Goal: Transaction & Acquisition: Obtain resource

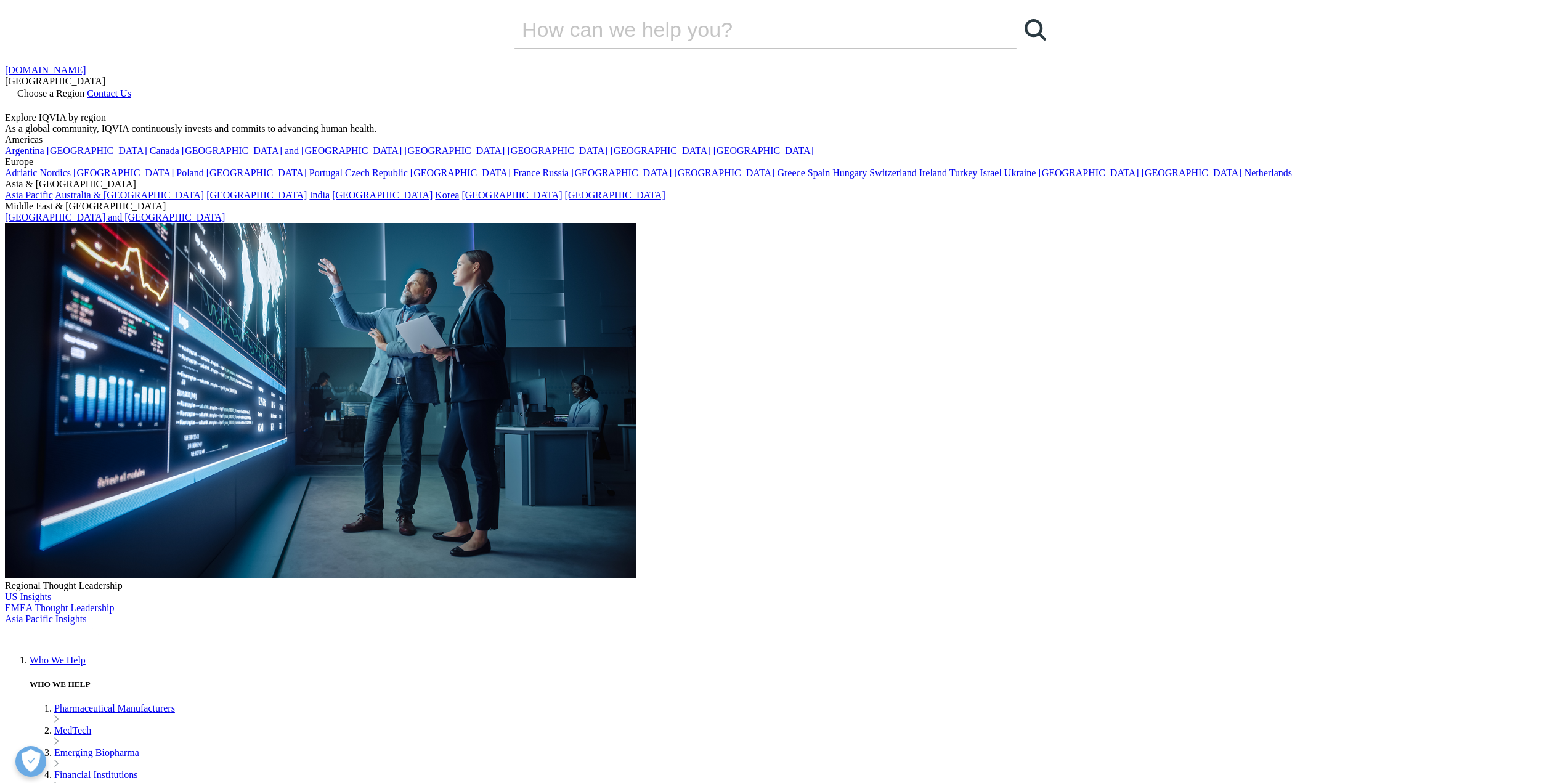
drag, startPoint x: 468, startPoint y: 301, endPoint x: 693, endPoint y: 390, distance: 242.0
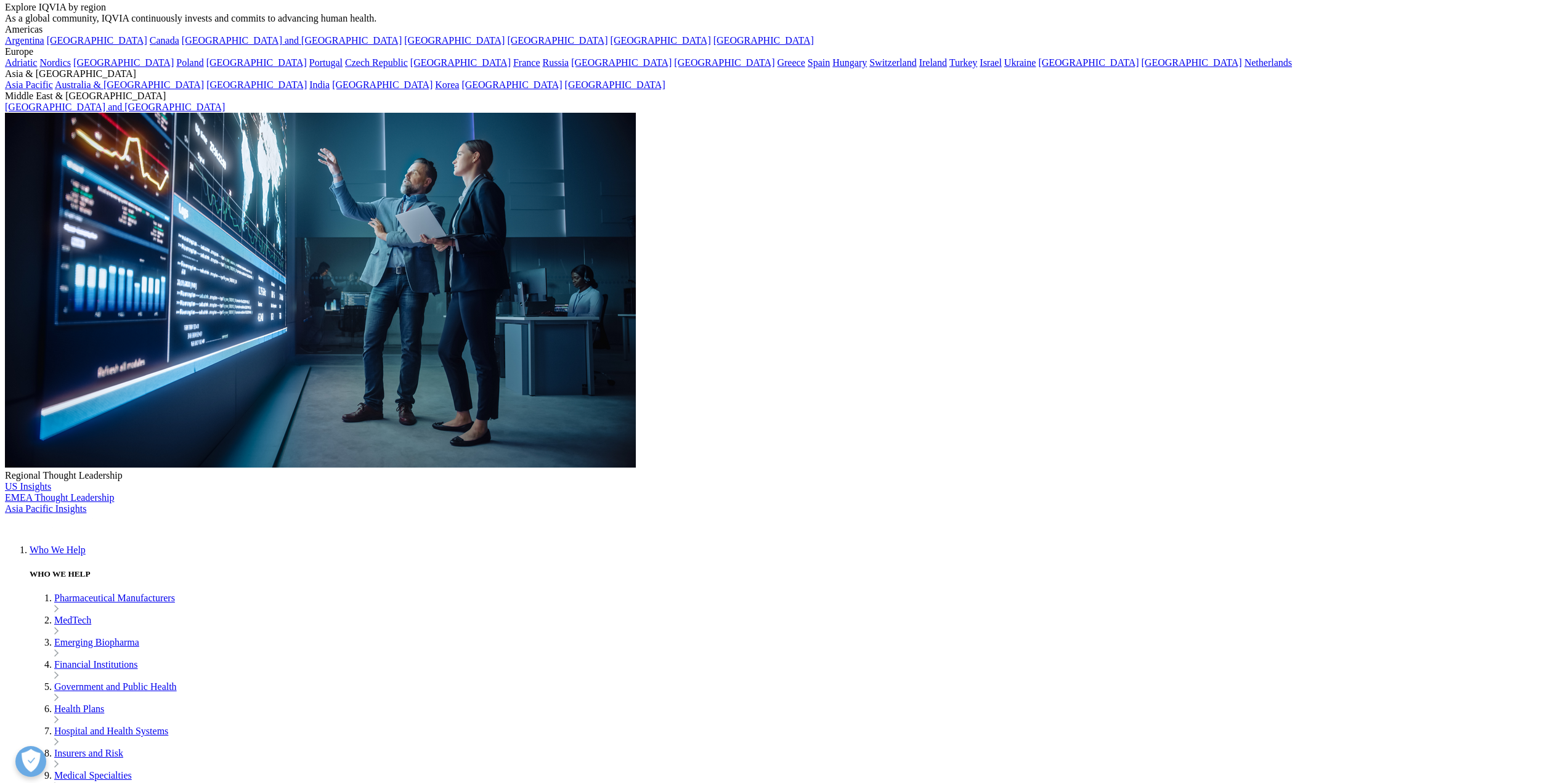
scroll to position [308, 0]
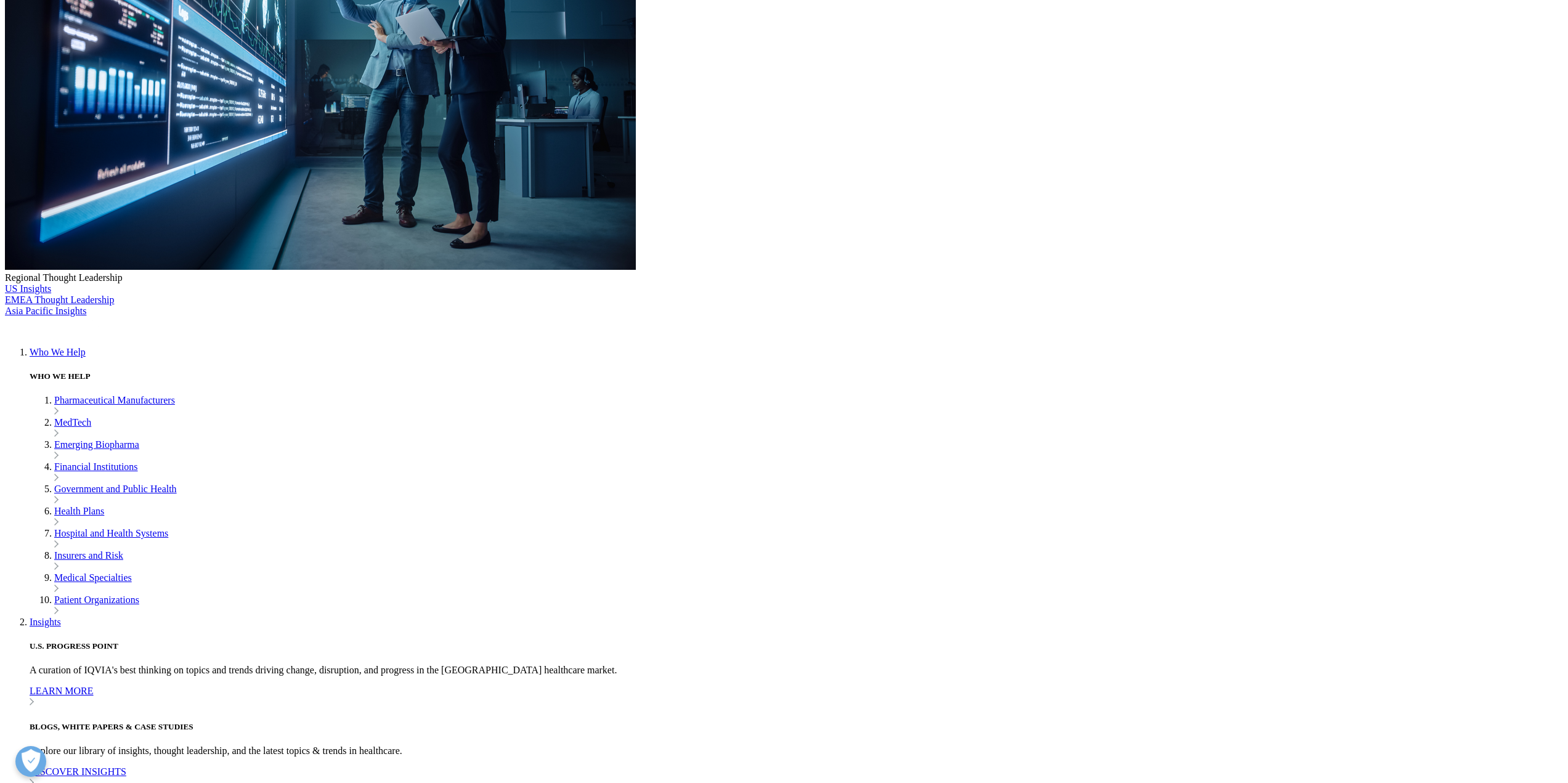
type input "[PERSON_NAME]"
type input "[EMAIL_ADDRESS][DOMAIN_NAME]"
type input "AbbVie"
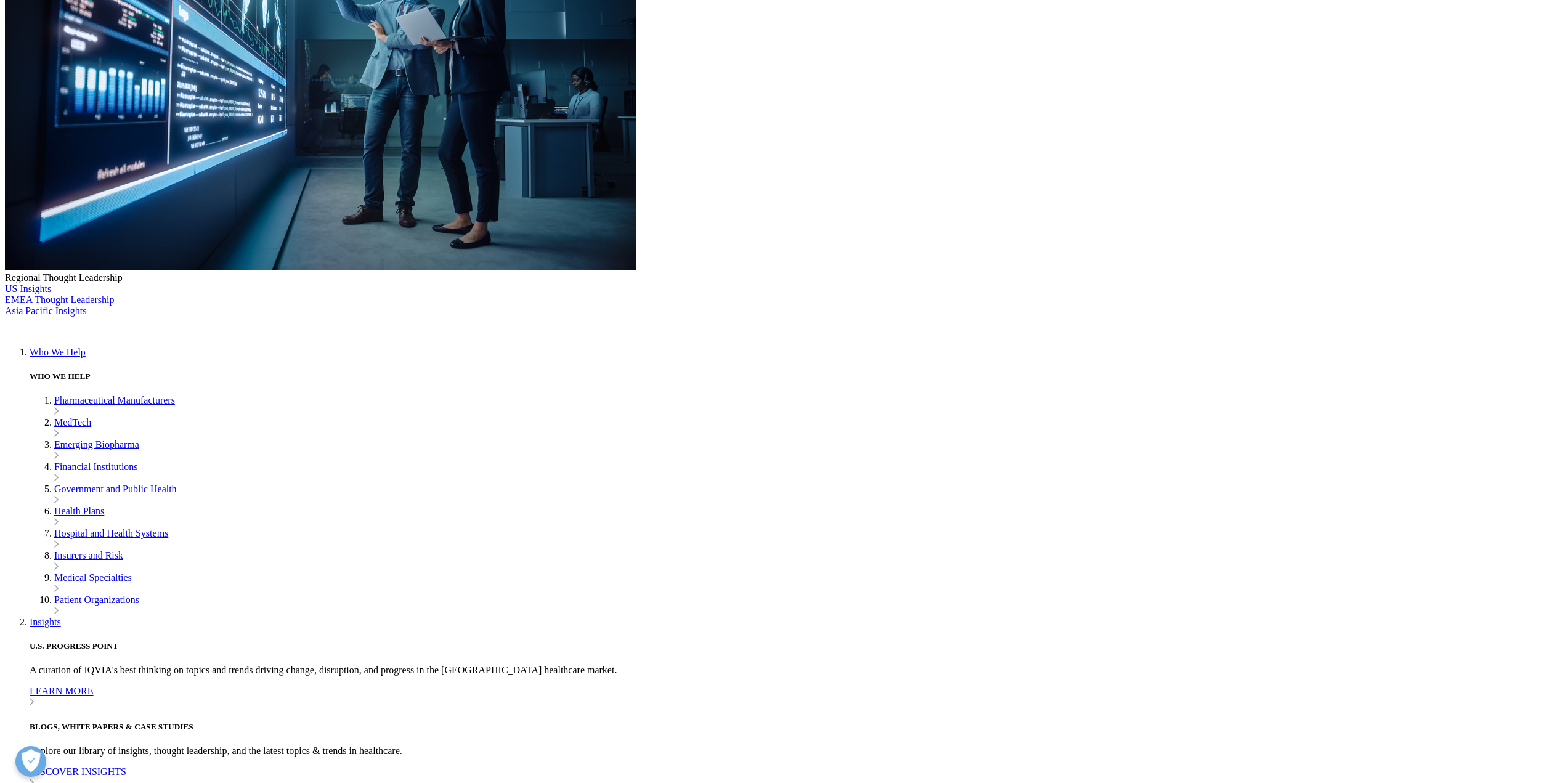
select select "[GEOGRAPHIC_DATA]"
type input "[PERSON_NAME][EMAIL_ADDRESS][PERSON_NAME][DOMAIN_NAME]"
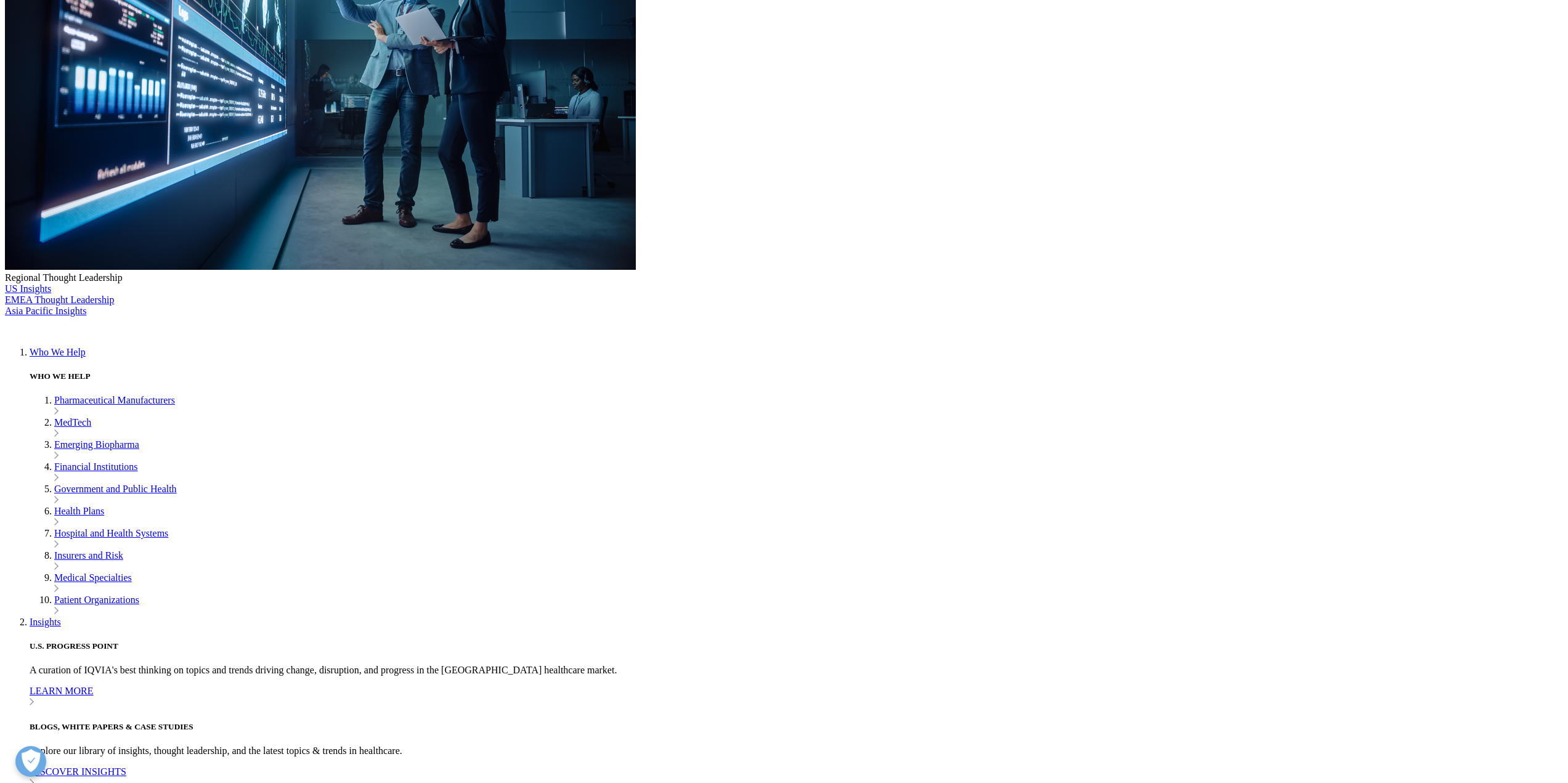
scroll to position [0, 0]
type input "Director"
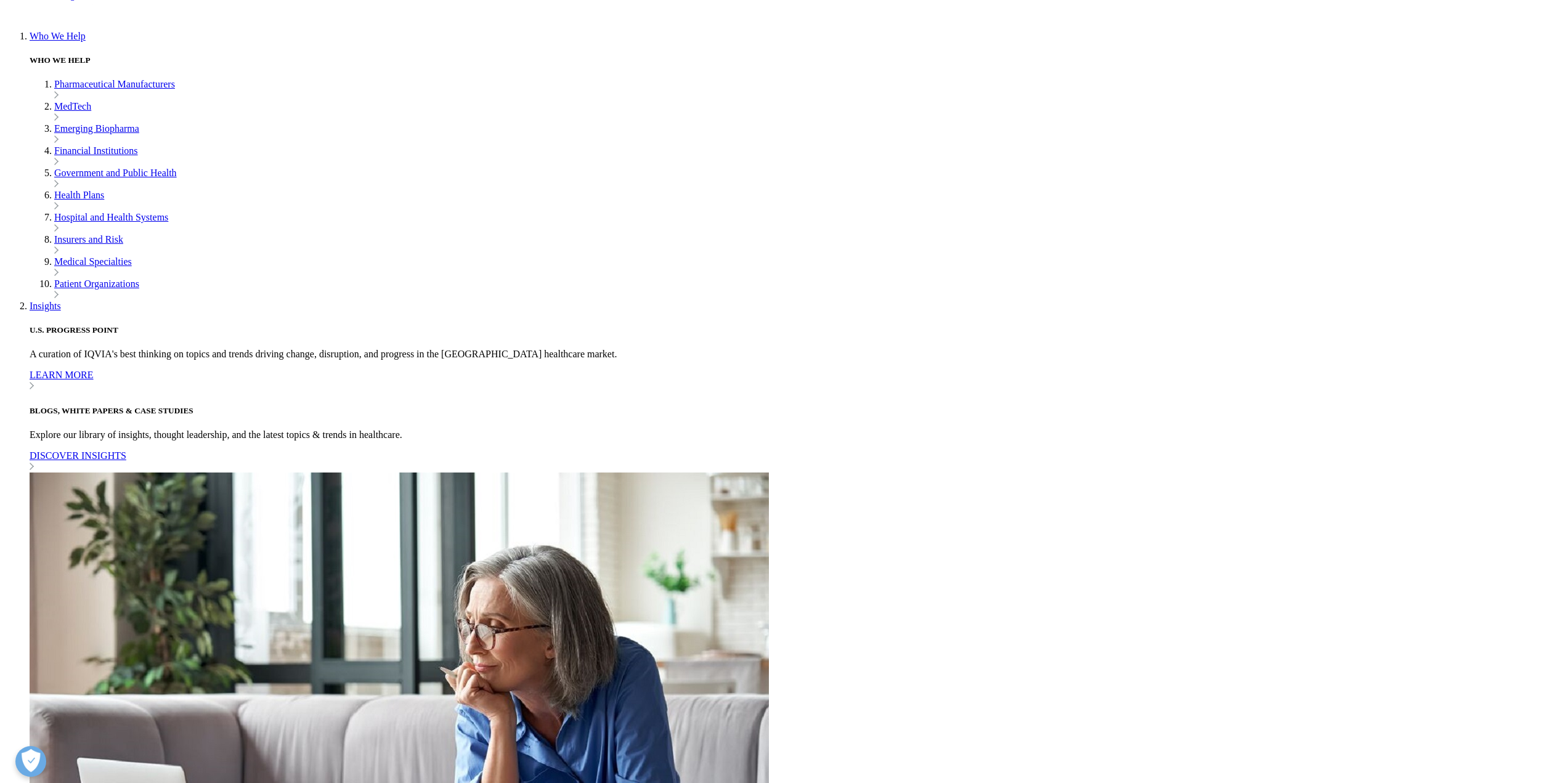
scroll to position [316, 0]
